Goal: Task Accomplishment & Management: Manage account settings

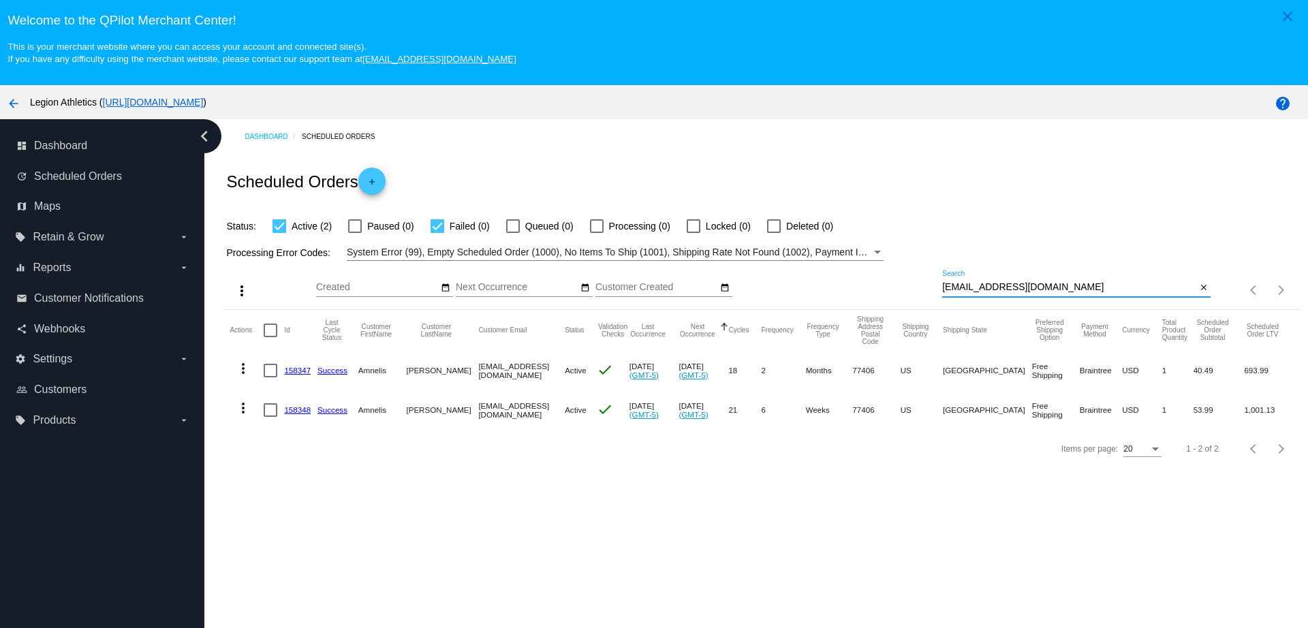
drag, startPoint x: 1068, startPoint y: 287, endPoint x: 884, endPoint y: 283, distance: 184.0
click at [884, 283] on div "more_vert Oct Jan Feb Mar [DATE]" at bounding box center [761, 285] width 1077 height 48
paste input "eyc1008"
type input "[EMAIL_ADDRESS][DOMAIN_NAME]"
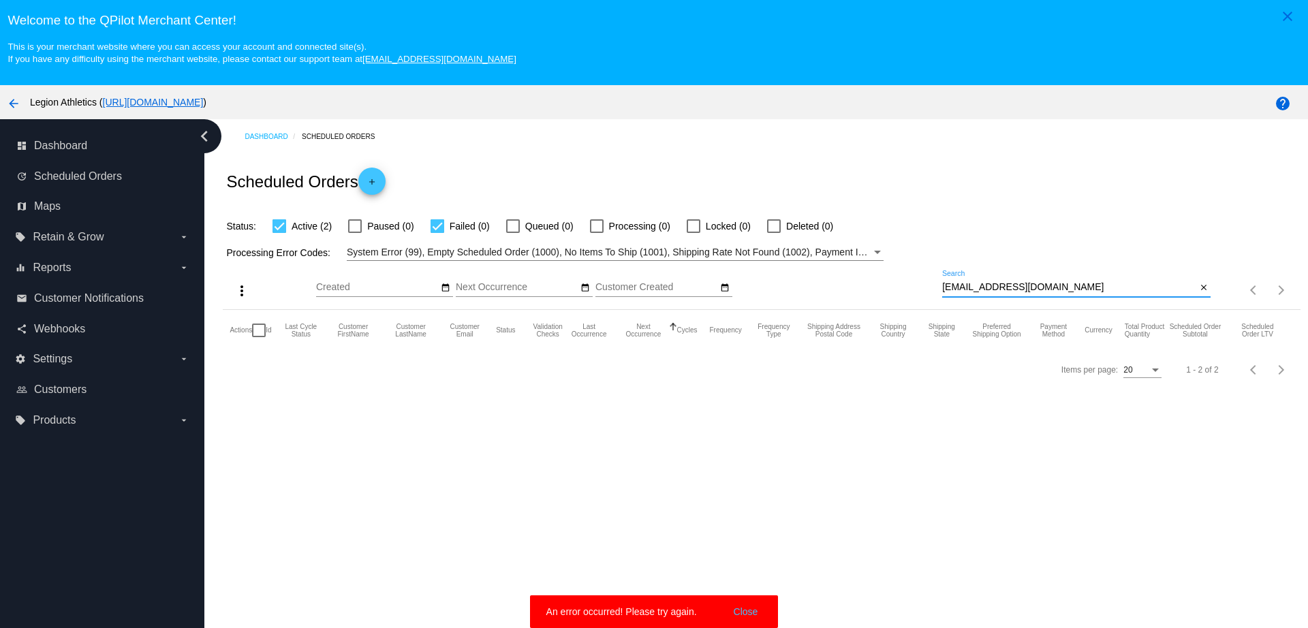
click at [1038, 291] on input "[EMAIL_ADDRESS][DOMAIN_NAME]" at bounding box center [1069, 287] width 254 height 11
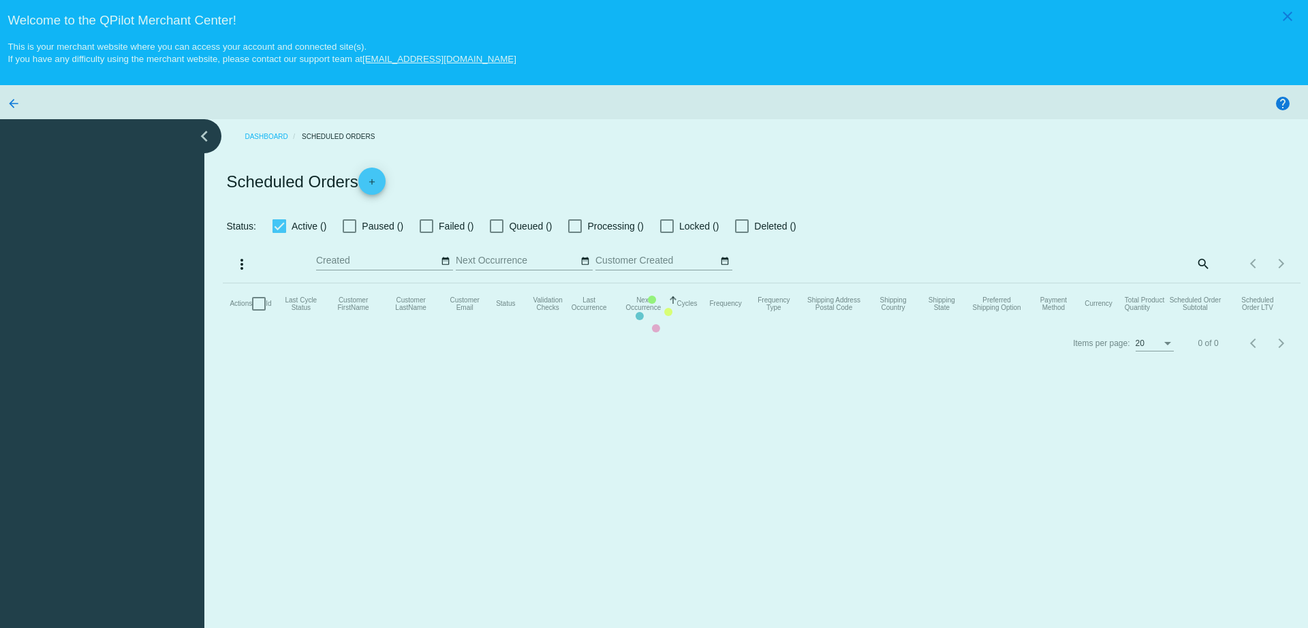
checkbox input "true"
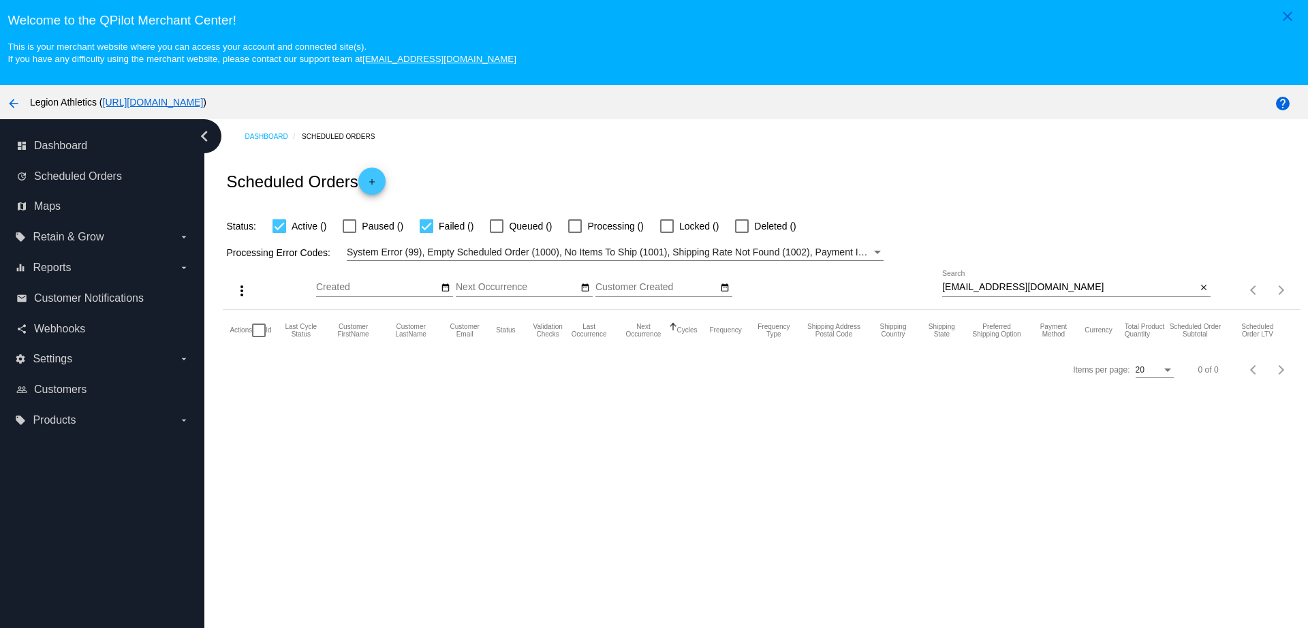
click at [1027, 290] on input "[EMAIL_ADDRESS][DOMAIN_NAME]" at bounding box center [1069, 287] width 254 height 11
drag, startPoint x: 1033, startPoint y: 286, endPoint x: 912, endPoint y: 285, distance: 121.9
click at [912, 285] on div "more_vert Oct Jan Feb Mar [DATE]" at bounding box center [761, 285] width 1077 height 48
click at [355, 228] on div at bounding box center [355, 226] width 14 height 14
click at [355, 233] on input "Paused (1)" at bounding box center [354, 233] width 1 height 1
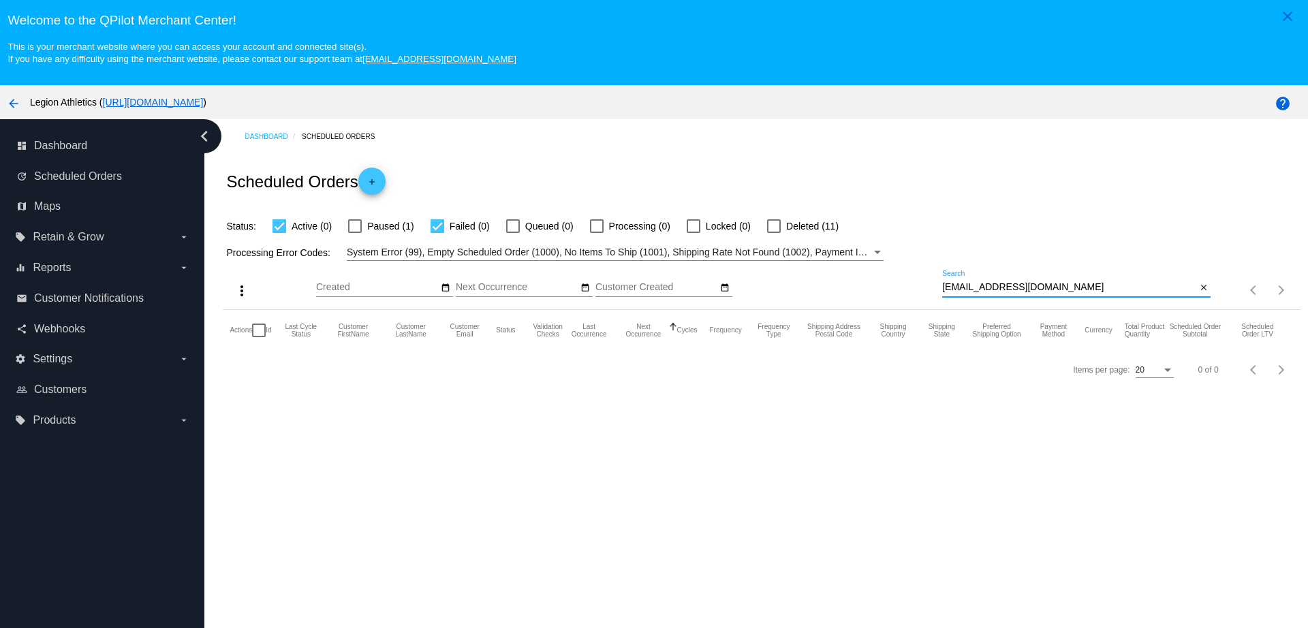
checkbox input "true"
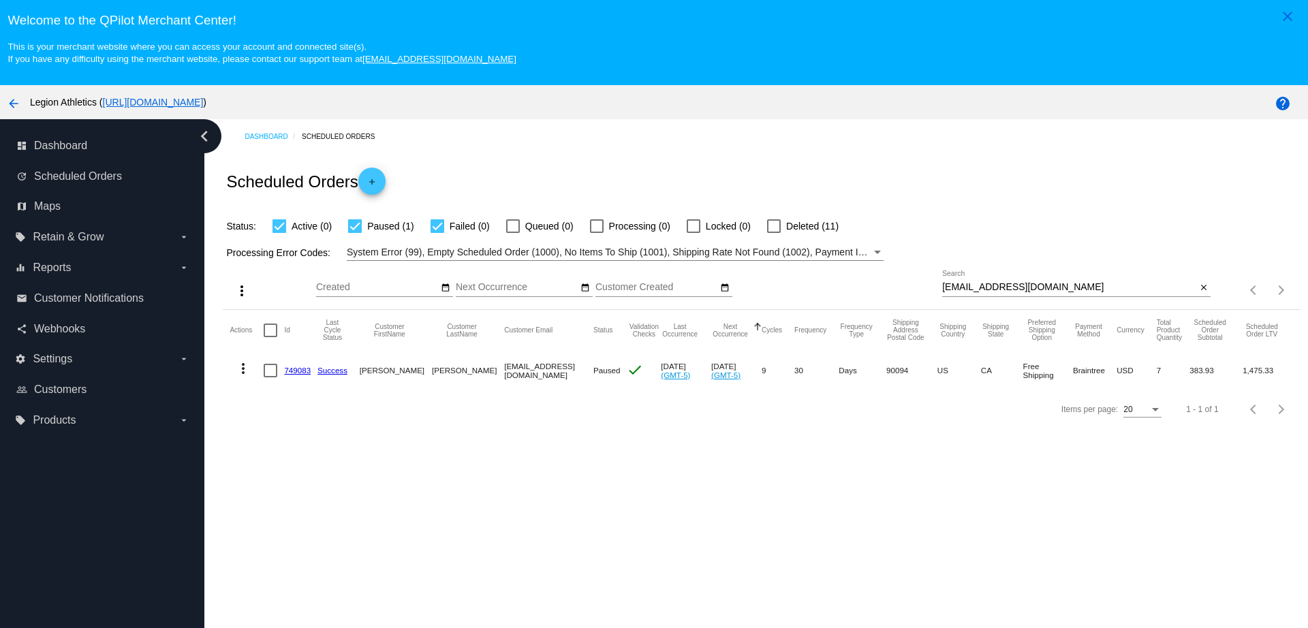
click at [300, 369] on link "749083" at bounding box center [297, 370] width 27 height 9
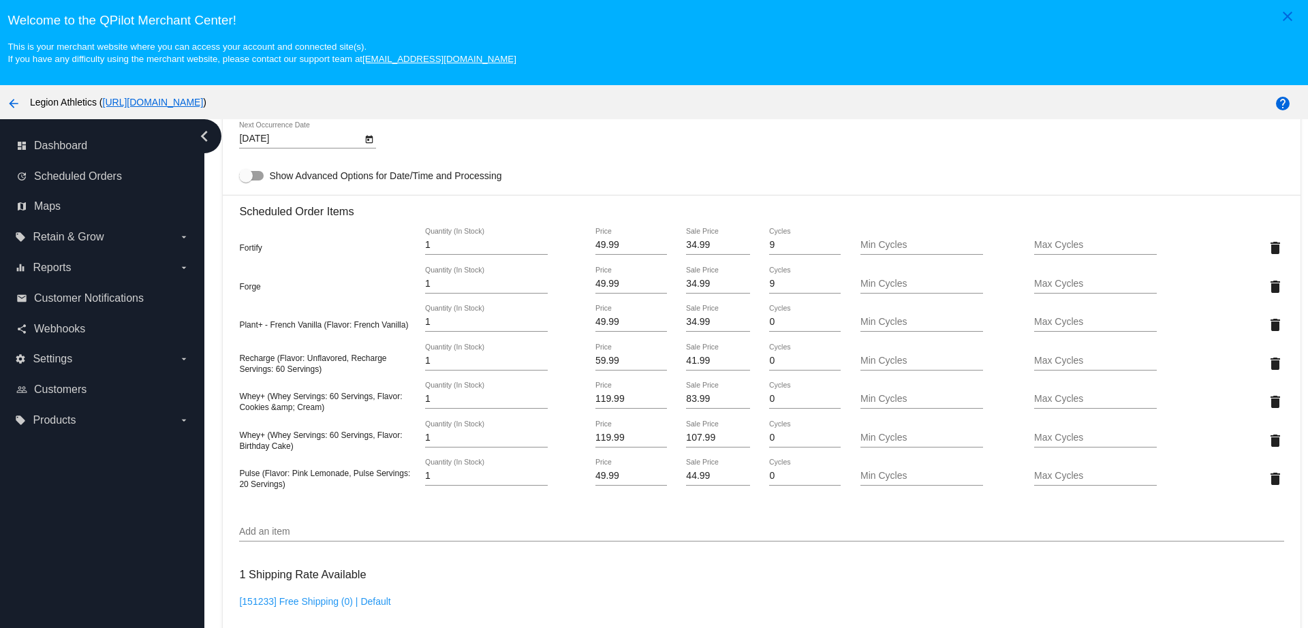
scroll to position [937, 0]
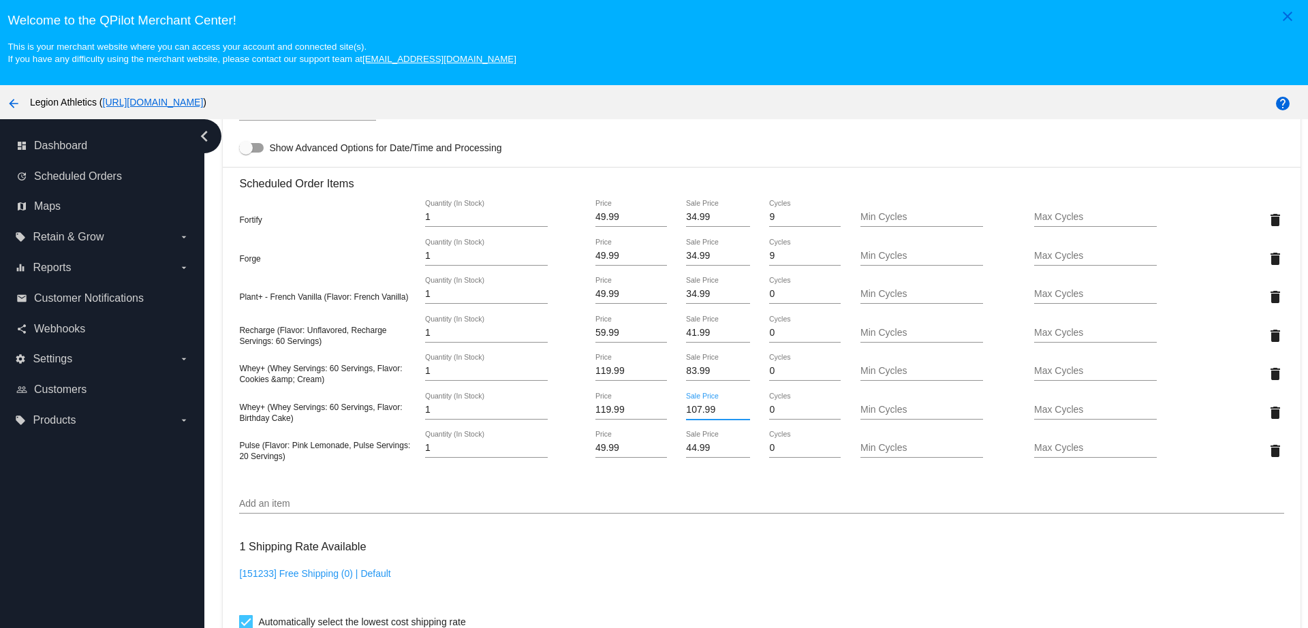
drag, startPoint x: 689, startPoint y: 408, endPoint x: 659, endPoint y: 409, distance: 30.0
click at [674, 408] on div "107.99 Sale Price" at bounding box center [717, 412] width 87 height 39
type input "83.99"
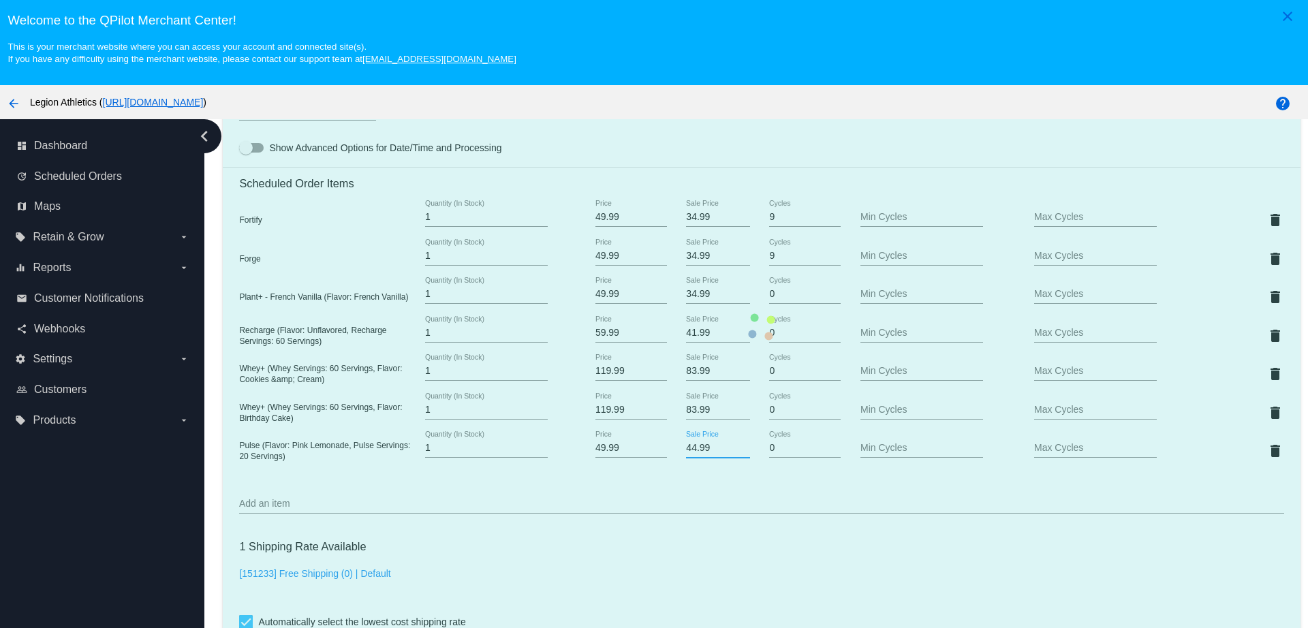
drag, startPoint x: 681, startPoint y: 452, endPoint x: 663, endPoint y: 452, distance: 18.4
click at [663, 452] on mat-card "Customer 461877: Edmund Cheung eyc1008@gmail.com Customer Shipping Enter Shippi…" at bounding box center [761, 327] width 1077 height 1641
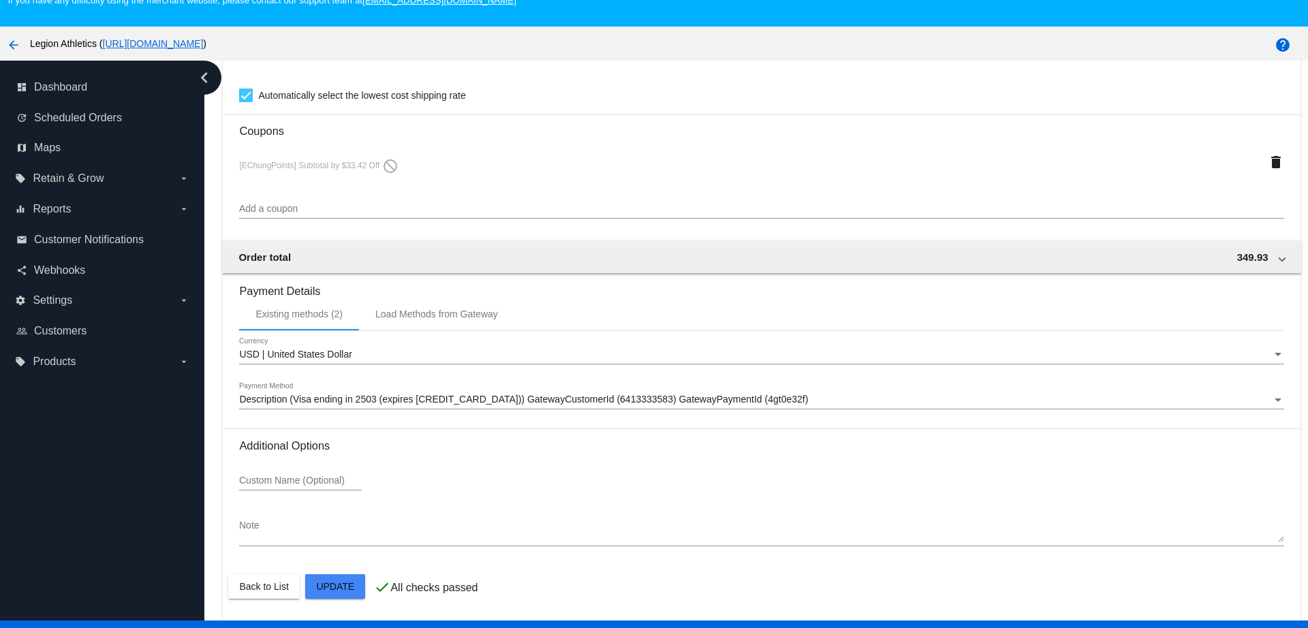
scroll to position [85, 0]
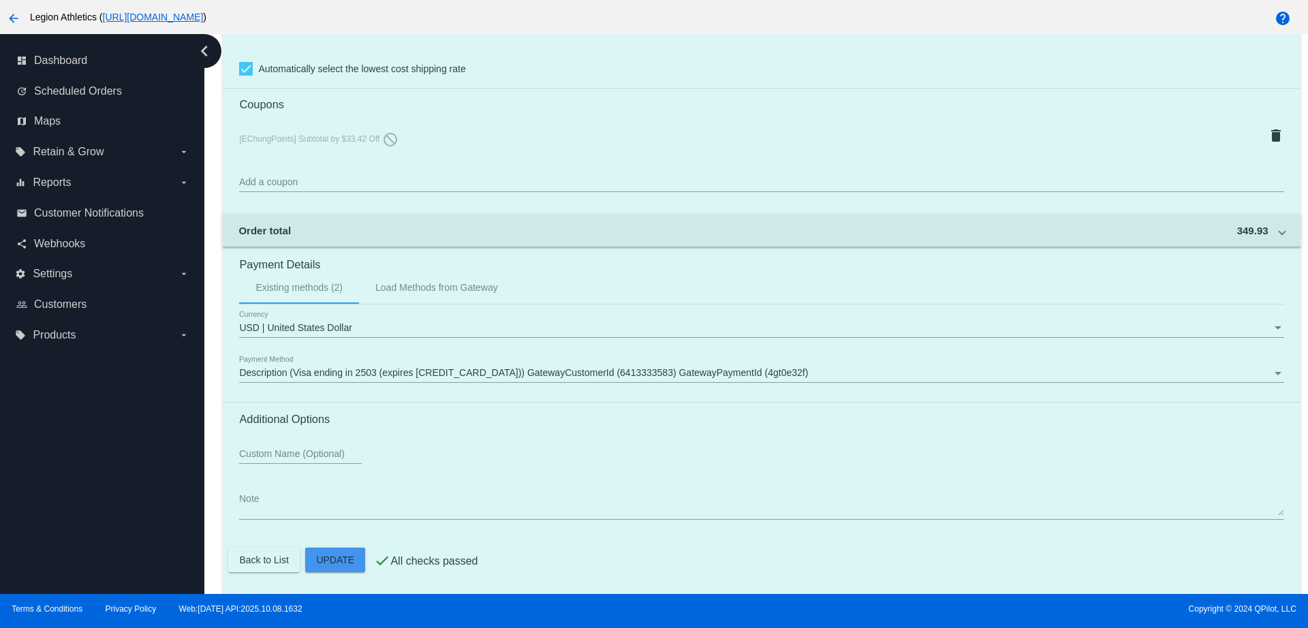
type input "34.99"
